Goal: Transaction & Acquisition: Purchase product/service

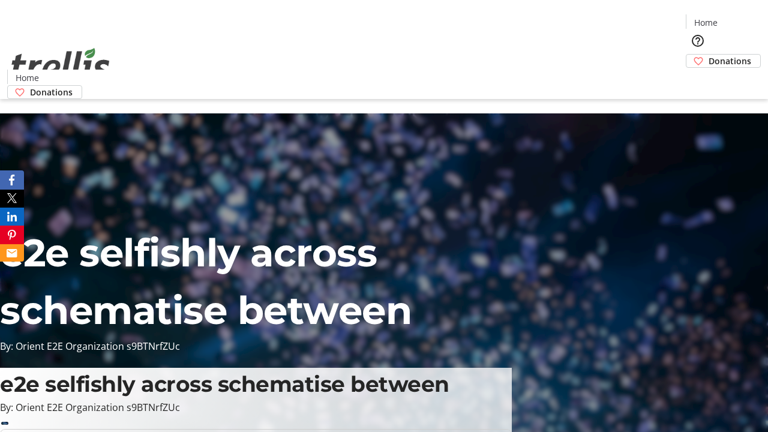
click at [709, 55] on span "Donations" at bounding box center [730, 61] width 43 height 13
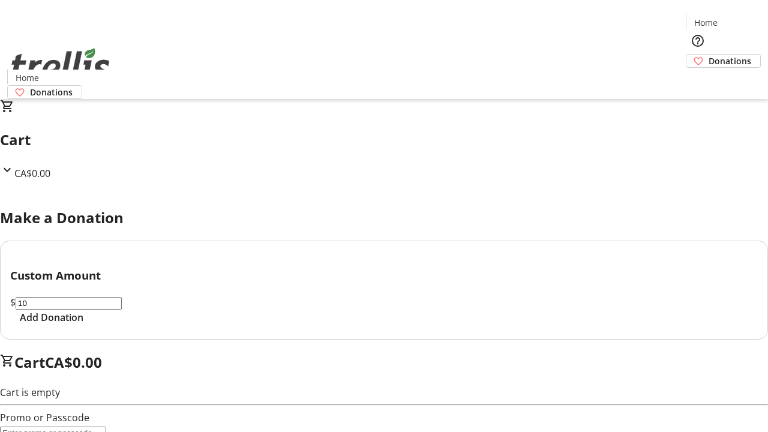
click at [83, 325] on span "Add Donation" at bounding box center [52, 317] width 64 height 14
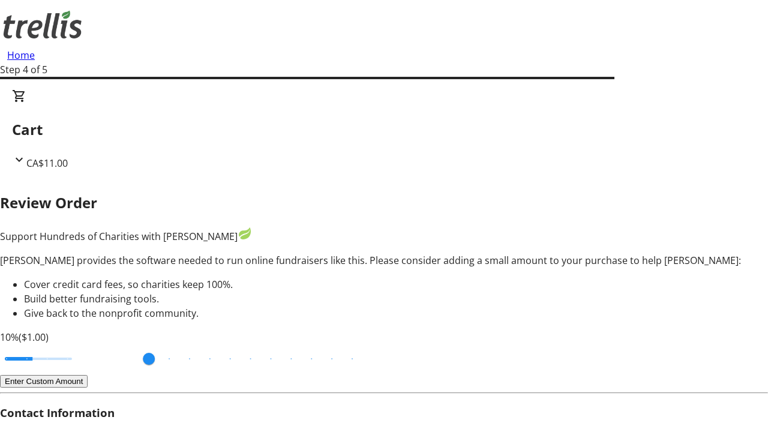
click at [88, 375] on button "Enter Custom Amount" at bounding box center [44, 381] width 88 height 13
